Goal: Task Accomplishment & Management: Manage account settings

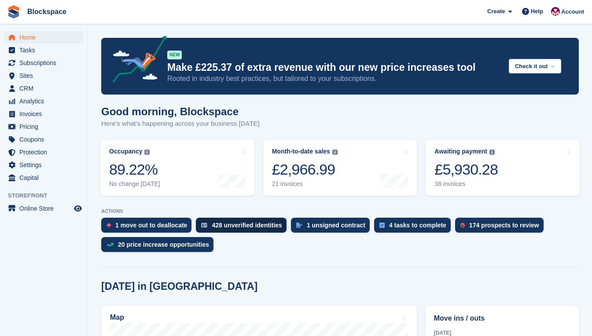
scroll to position [132, 0]
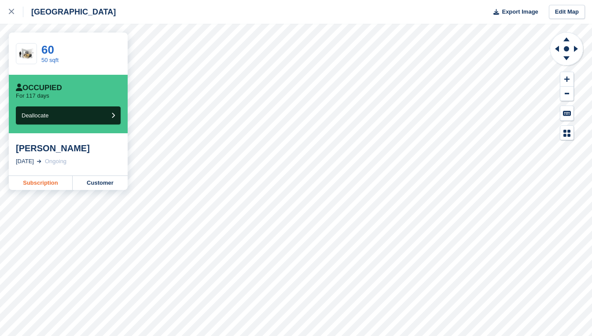
click at [48, 184] on link "Subscription" at bounding box center [41, 183] width 64 height 14
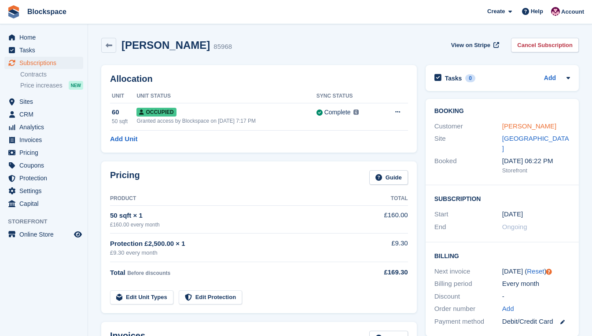
click at [515, 126] on link "hu qiqi" at bounding box center [529, 125] width 54 height 7
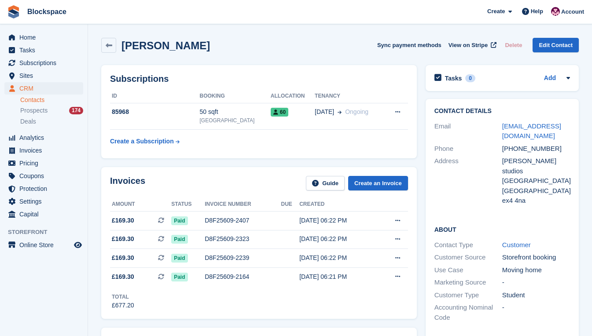
click at [453, 184] on div "Address" at bounding box center [468, 181] width 68 height 50
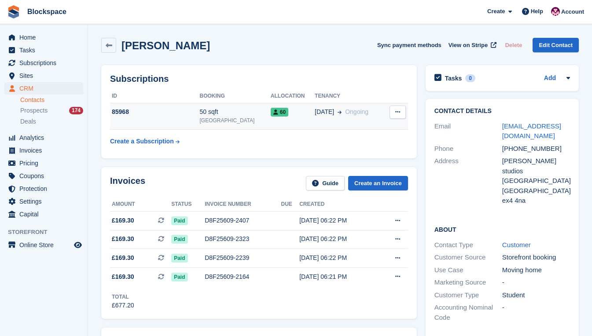
click at [193, 119] on td "85968" at bounding box center [155, 116] width 90 height 27
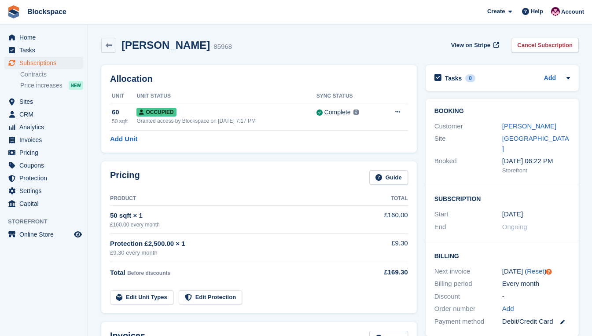
click at [476, 242] on div "Billing Next invoice 14 Sep ( Reset ) Billing period Every month Discount - Ord…" at bounding box center [501, 289] width 153 height 94
click at [532, 42] on link "Cancel Subscription" at bounding box center [545, 45] width 68 height 15
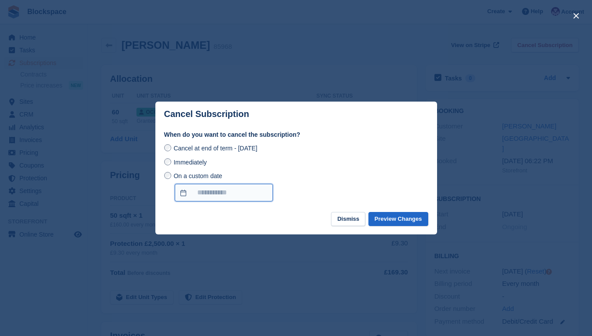
click at [204, 191] on input "On a custom date" at bounding box center [224, 193] width 98 height 18
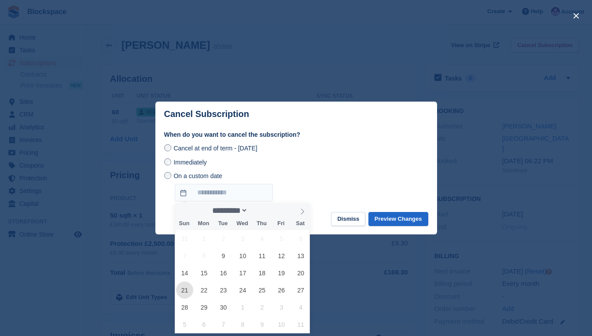
click at [182, 289] on span "21" at bounding box center [184, 290] width 17 height 17
type input "**********"
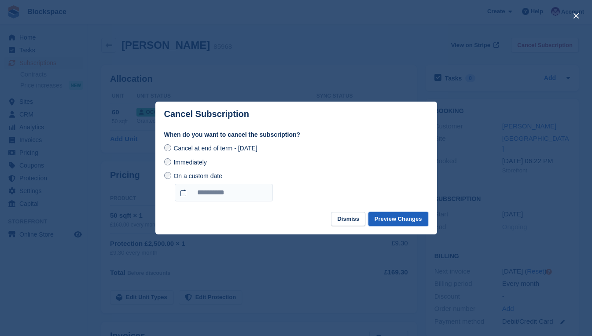
click at [399, 218] on button "Preview Changes" at bounding box center [398, 219] width 60 height 15
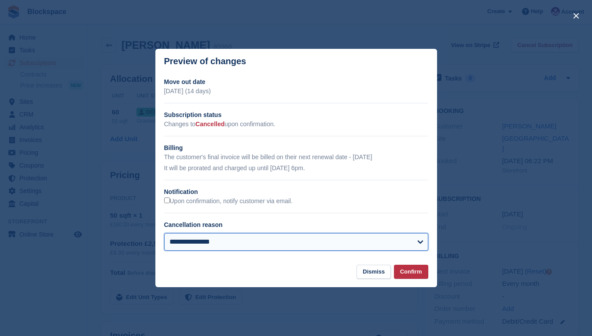
click at [408, 245] on select "**********" at bounding box center [296, 242] width 264 height 18
select select "**********"
click at [164, 234] on select "**********" at bounding box center [296, 242] width 264 height 18
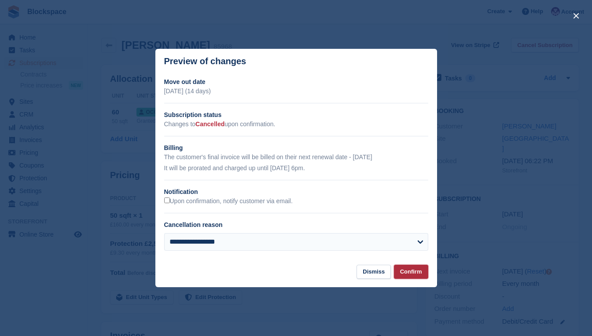
click at [413, 271] on button "Confirm" at bounding box center [411, 272] width 34 height 15
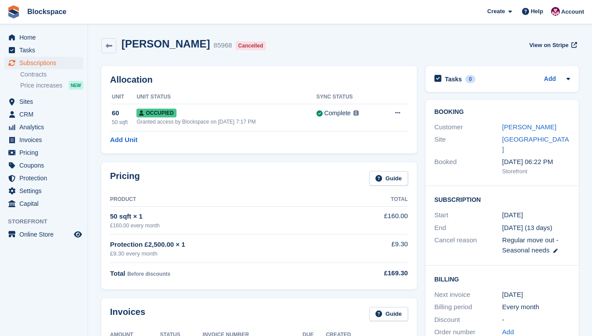
click at [488, 124] on div "Customer" at bounding box center [468, 127] width 68 height 10
click at [37, 36] on span "Home" at bounding box center [45, 37] width 53 height 12
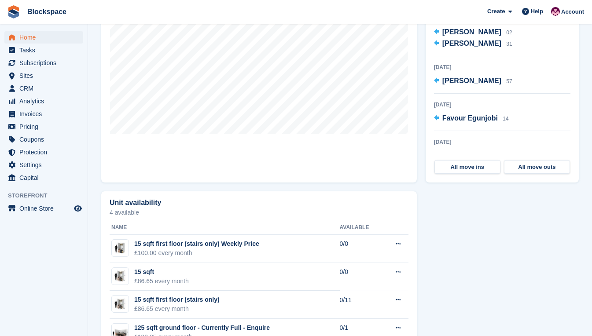
scroll to position [220, 0]
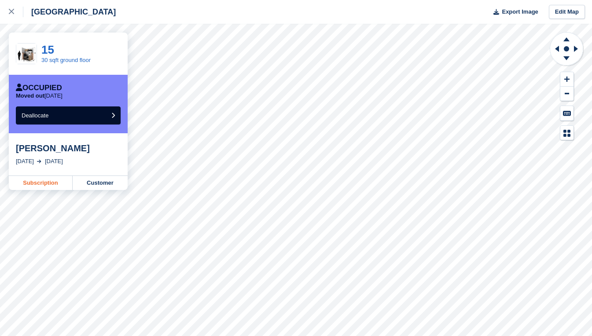
click at [54, 181] on link "Subscription" at bounding box center [41, 183] width 64 height 14
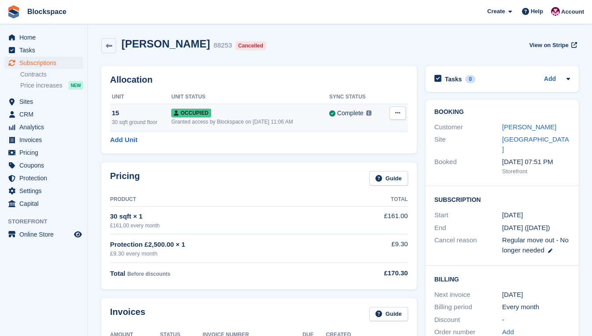
click at [398, 114] on icon at bounding box center [397, 113] width 5 height 6
click at [356, 162] on p "Deallocate" at bounding box center [363, 160] width 77 height 11
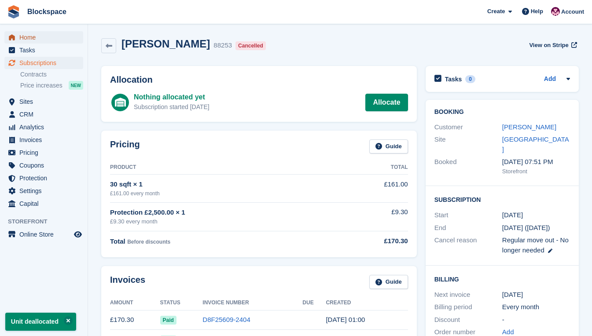
click at [26, 36] on span "Home" at bounding box center [45, 37] width 53 height 12
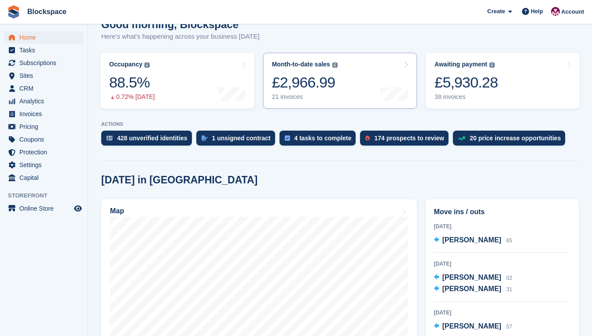
scroll to position [176, 0]
